Goal: Check status: Check status

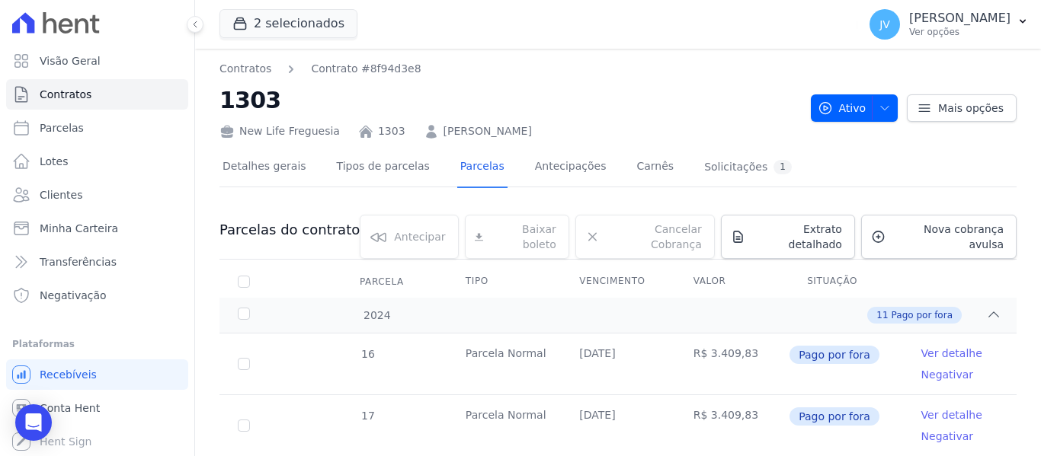
scroll to position [436, 0]
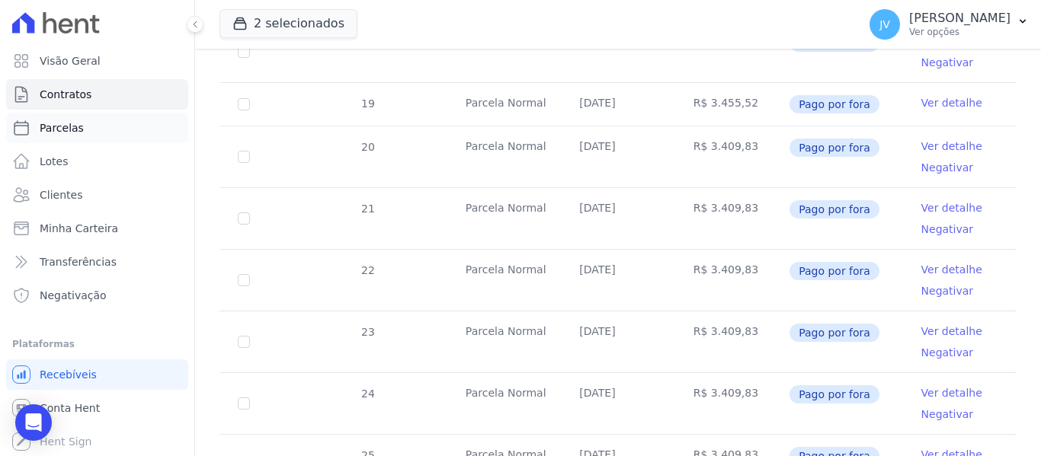
click at [64, 116] on link "Parcelas" at bounding box center [97, 128] width 182 height 30
select select
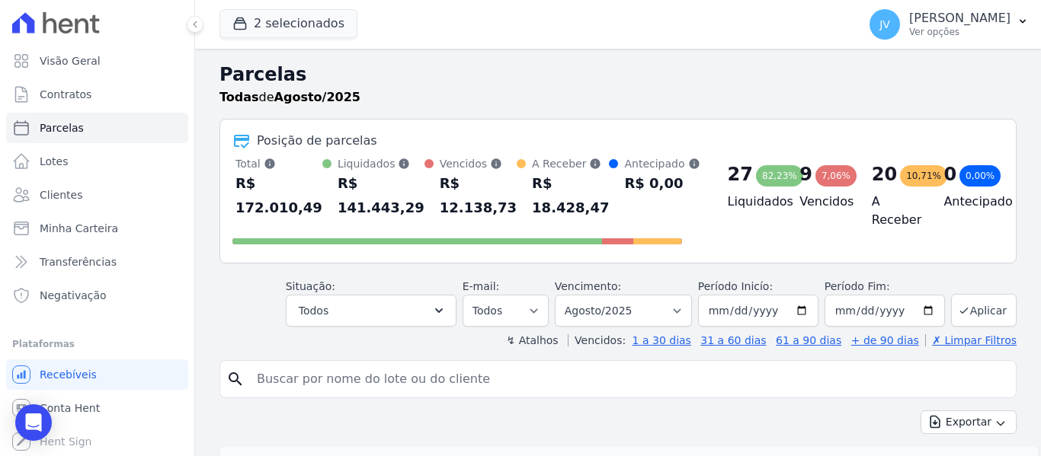
click at [413, 396] on div "search" at bounding box center [617, 379] width 797 height 38
click at [413, 386] on input "search" at bounding box center [629, 379] width 762 height 30
type input "izabela"
select select
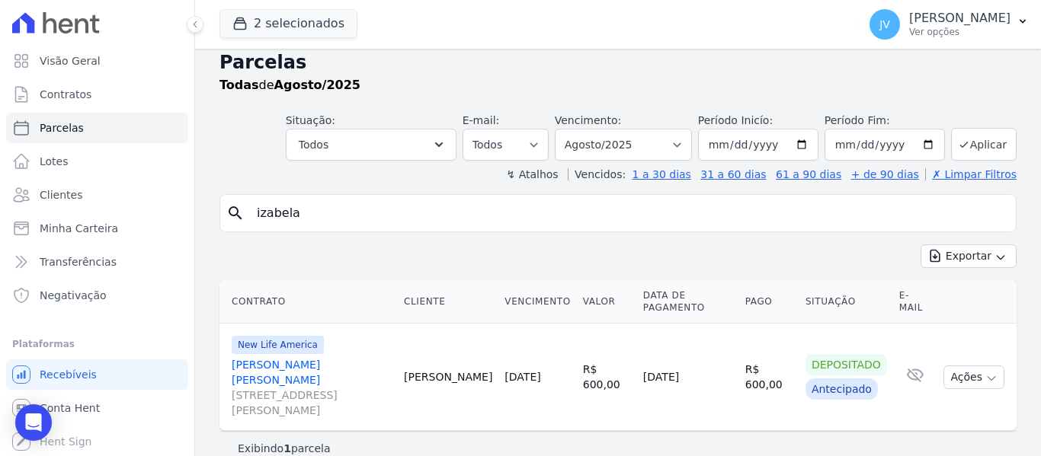
scroll to position [18, 0]
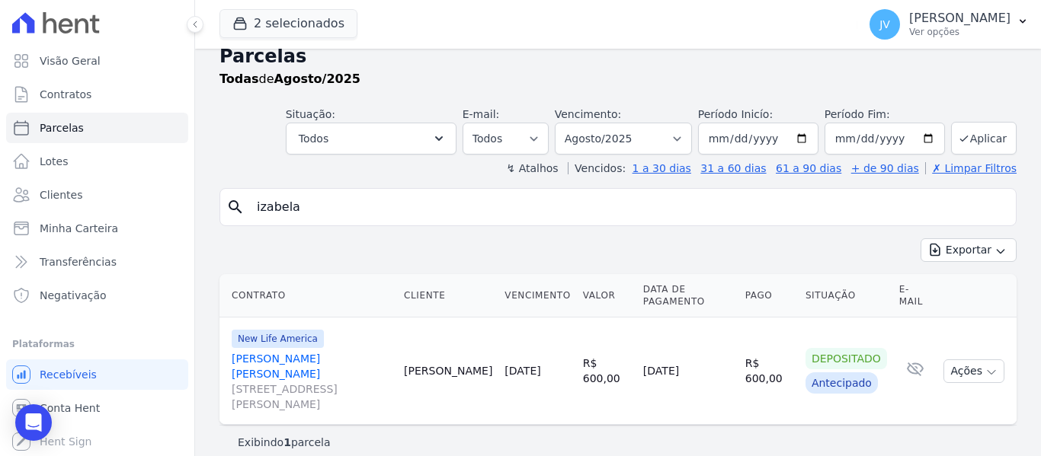
click at [540, 369] on link "[DATE]" at bounding box center [523, 371] width 36 height 12
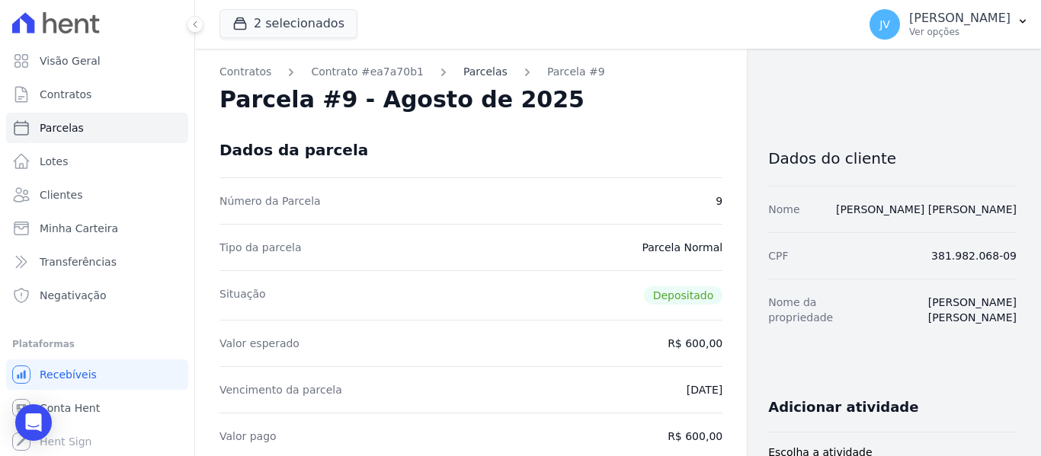
click at [465, 72] on link "Parcelas" at bounding box center [485, 72] width 44 height 16
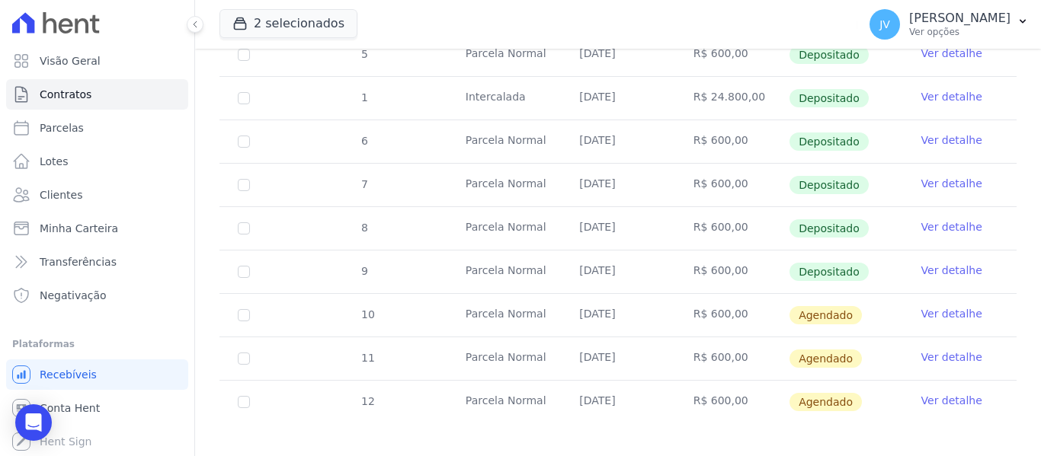
scroll to position [467, 0]
